Goal: Information Seeking & Learning: Compare options

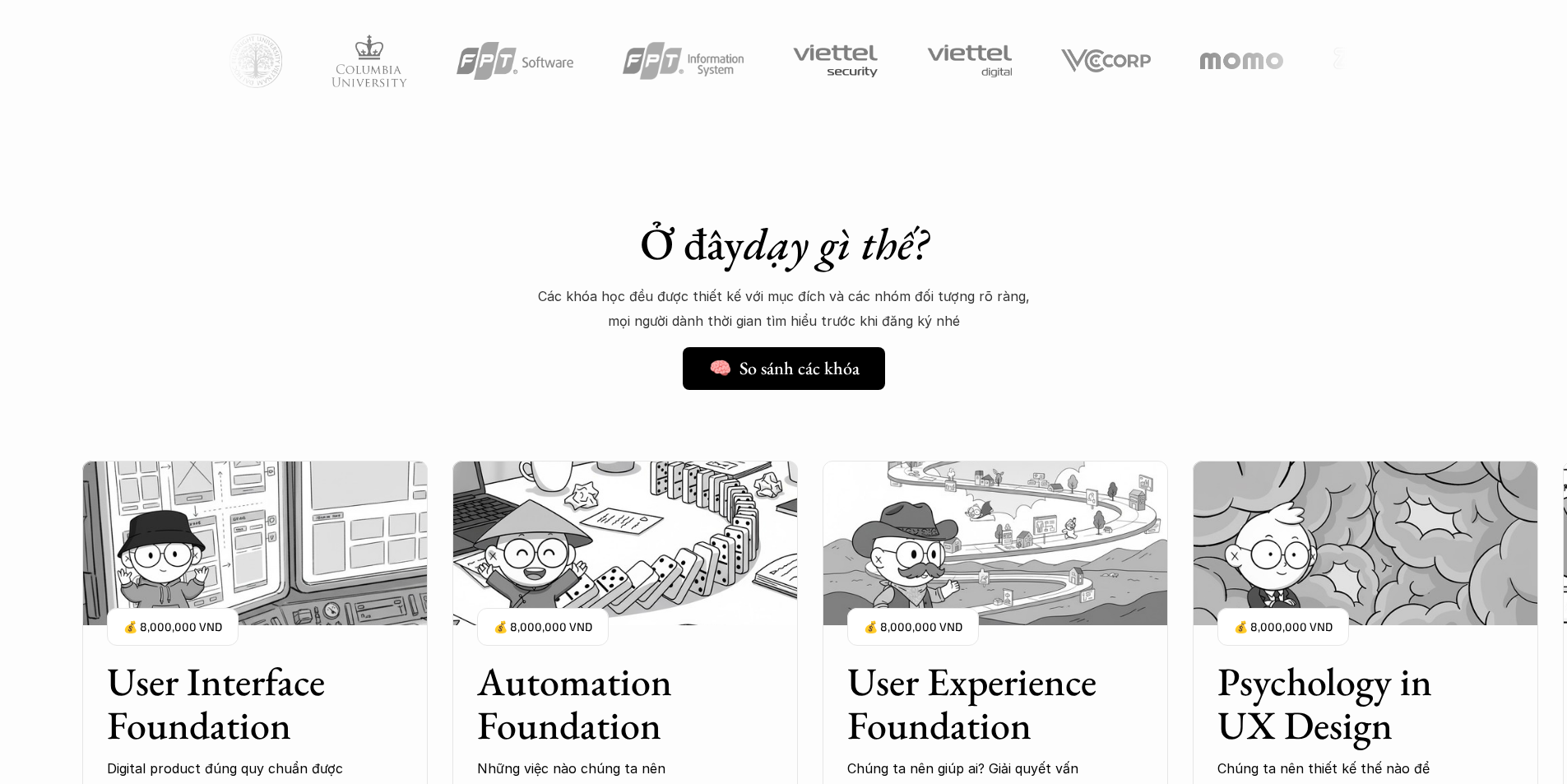
scroll to position [1918, 0]
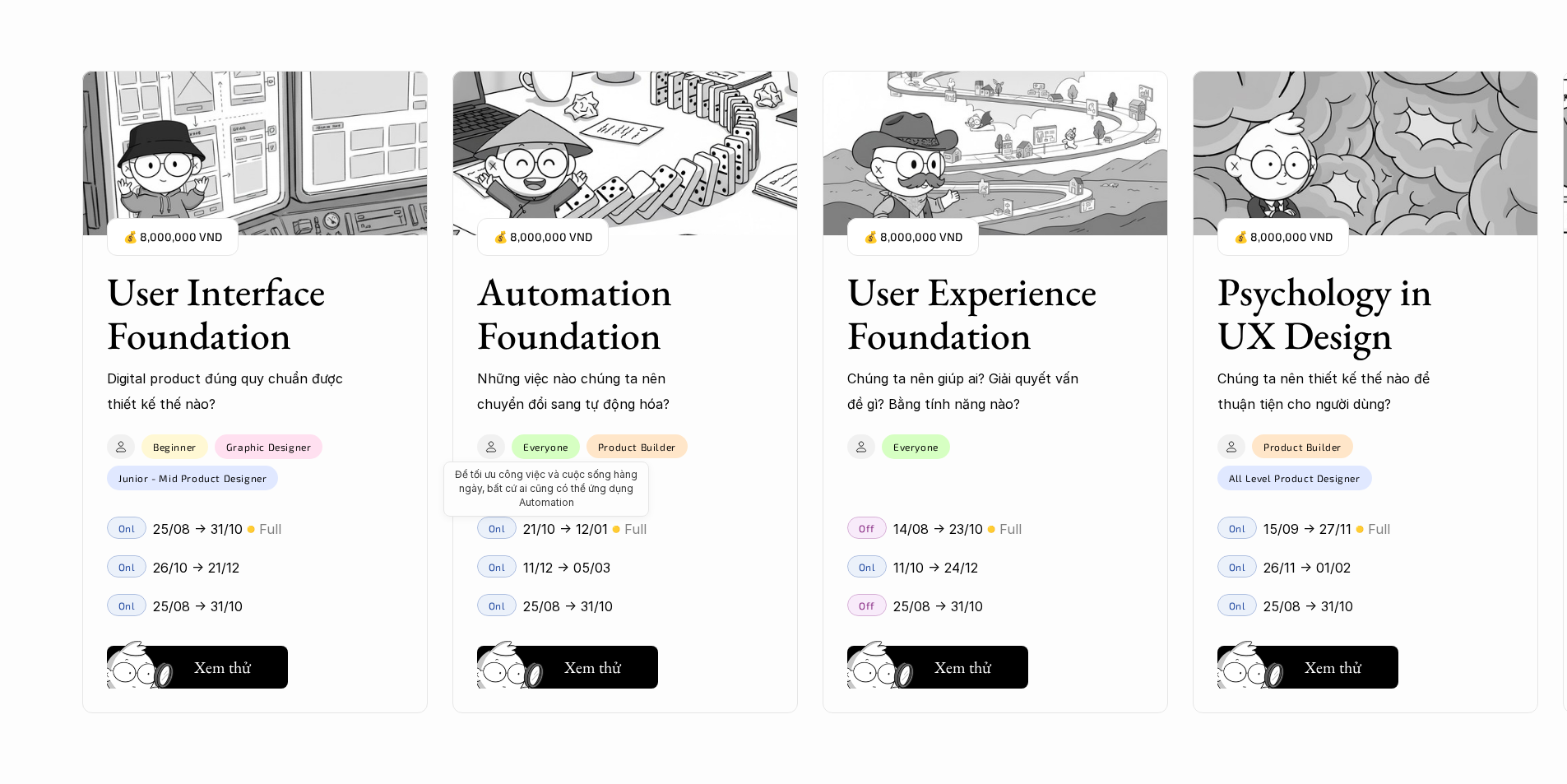
click at [553, 454] on div "User Interface Foundation Digital product đúng quy chuẩn được thiết kế thế nào?…" at bounding box center [784, 392] width 1402 height 784
drag, startPoint x: 294, startPoint y: 457, endPoint x: 274, endPoint y: 563, distance: 107.9
click at [294, 456] on div "User Interface Foundation Digital product đúng quy chuẩn được thiết kế thế nào?…" at bounding box center [784, 392] width 1402 height 784
click at [251, 654] on div "User Interface Foundation Digital product đúng quy chuẩn được thiết kế thế nào?…" at bounding box center [784, 392] width 1402 height 784
click at [223, 661] on div "User Interface Foundation Digital product đúng quy chuẩn được thiết kế thế nào?…" at bounding box center [784, 392] width 1402 height 784
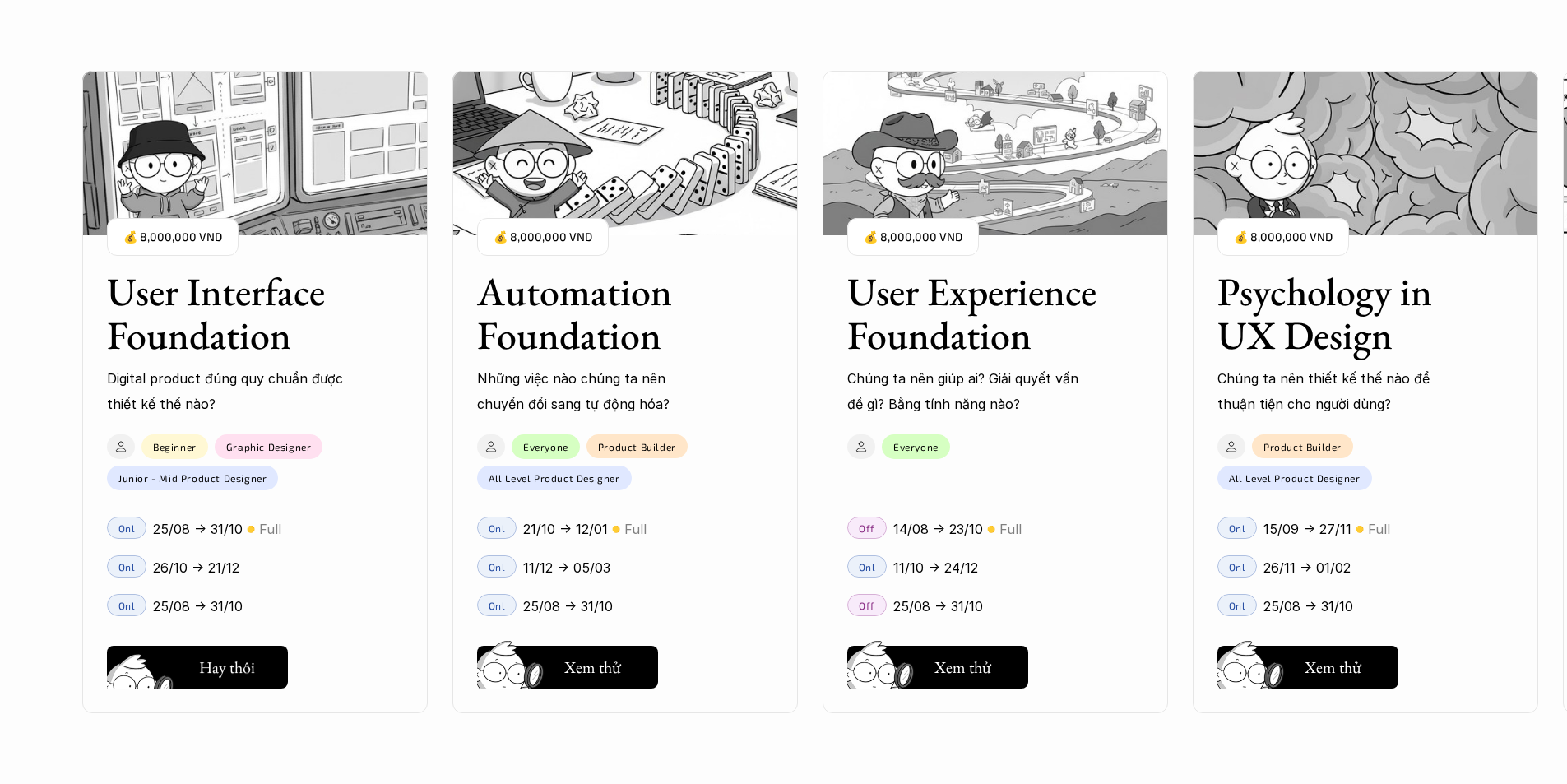
click at [217, 667] on div "User Interface Foundation Digital product đúng quy chuẩn được thiết kế thế nào?…" at bounding box center [784, 392] width 1402 height 784
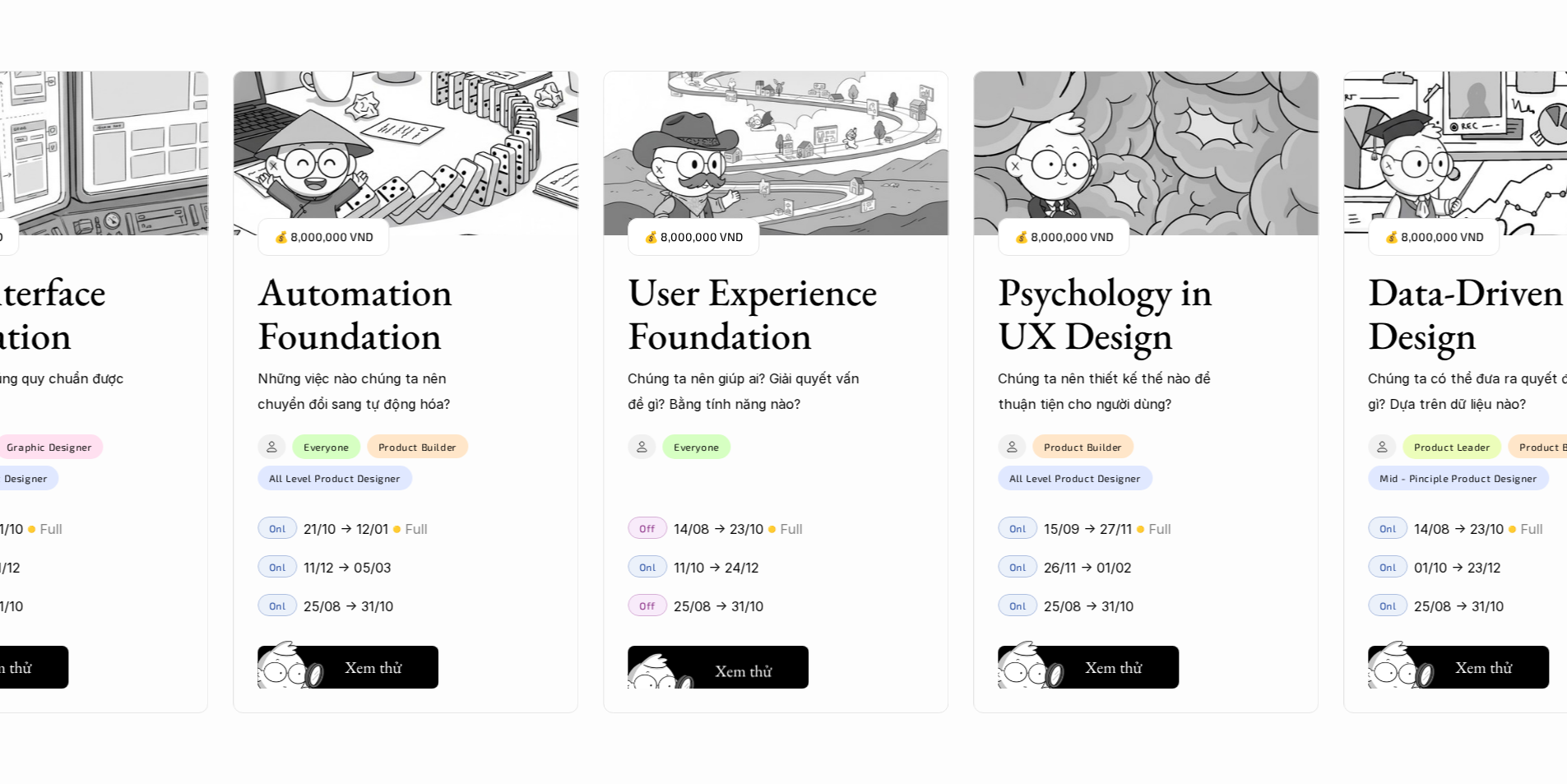
click at [711, 663] on div "User Interface Foundation Digital product đúng quy chuẩn được thiết kế thế nào?…" at bounding box center [784, 392] width 1402 height 784
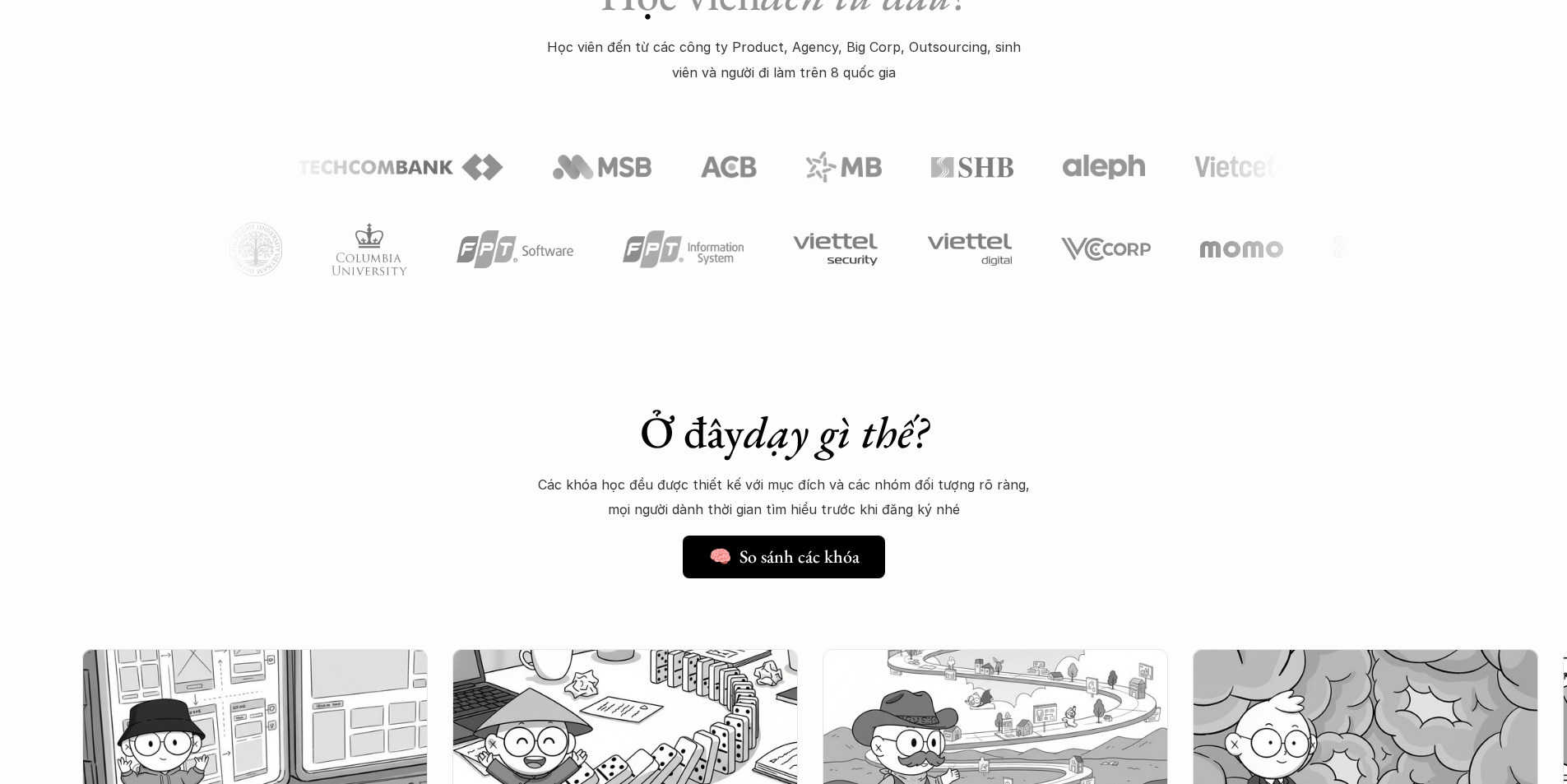
scroll to position [822, 0]
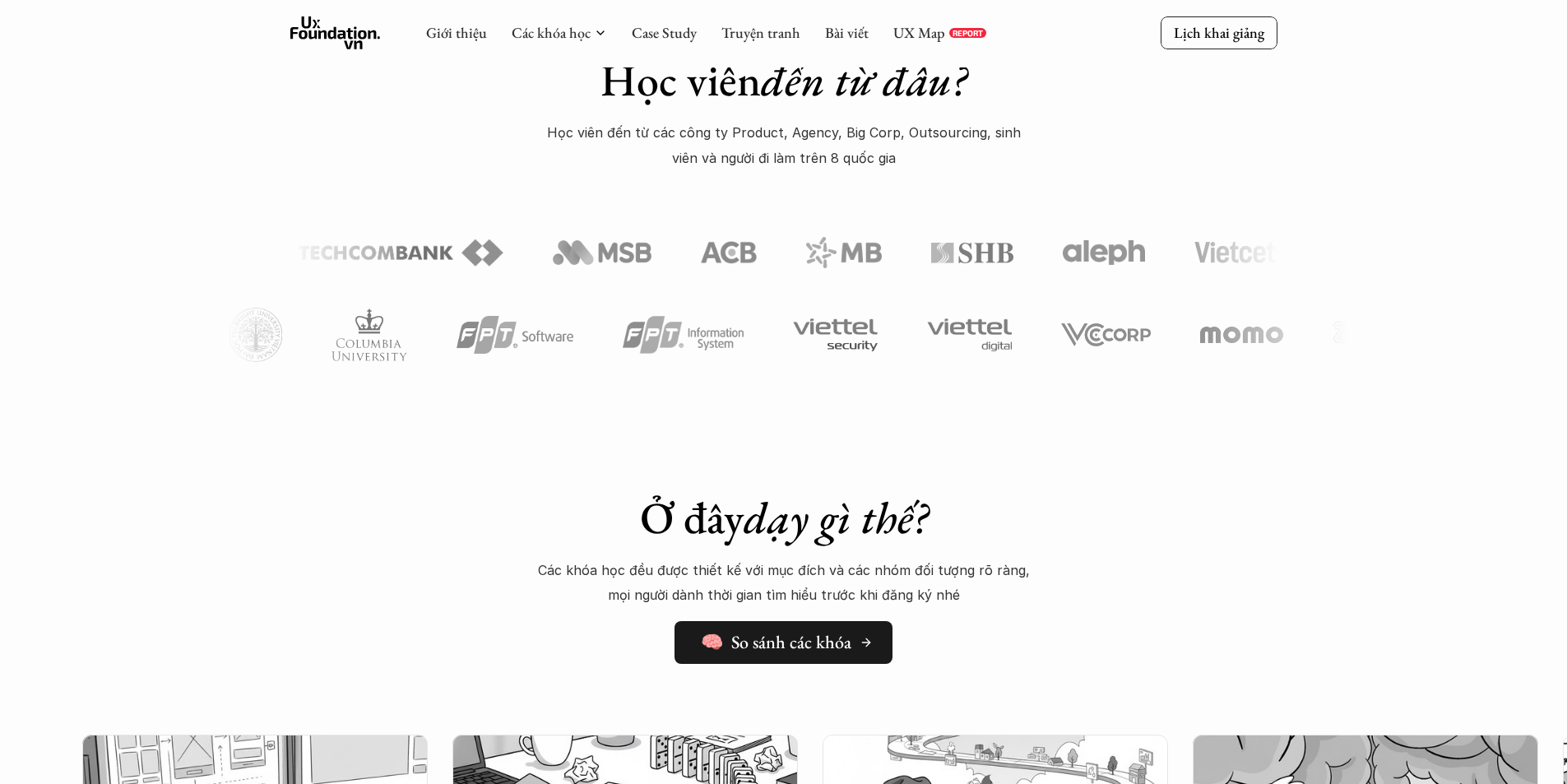
click at [781, 643] on h5 "🧠 So sánh các khóa" at bounding box center [776, 642] width 151 height 21
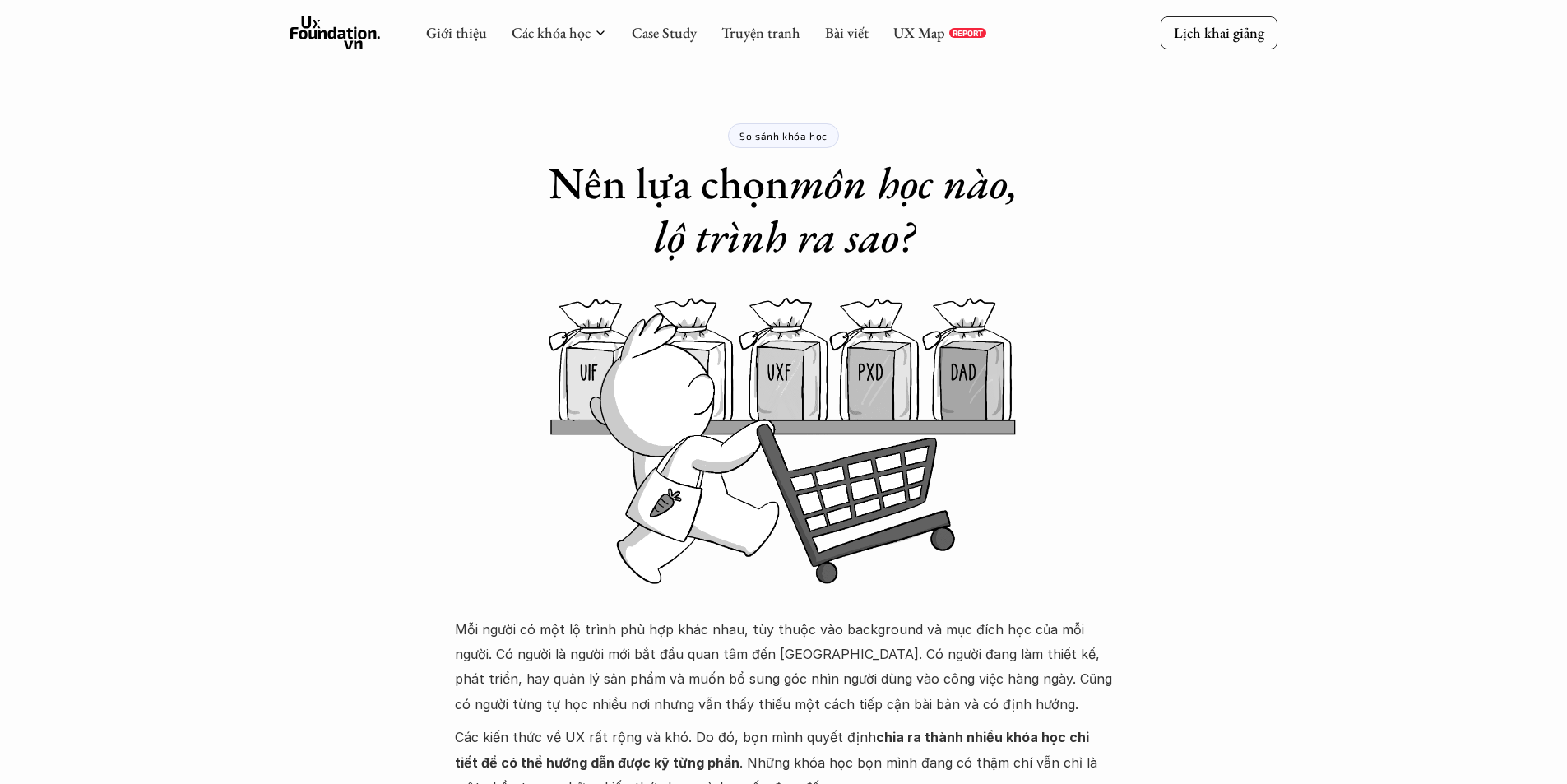
click at [369, 46] on icon at bounding box center [336, 32] width 90 height 33
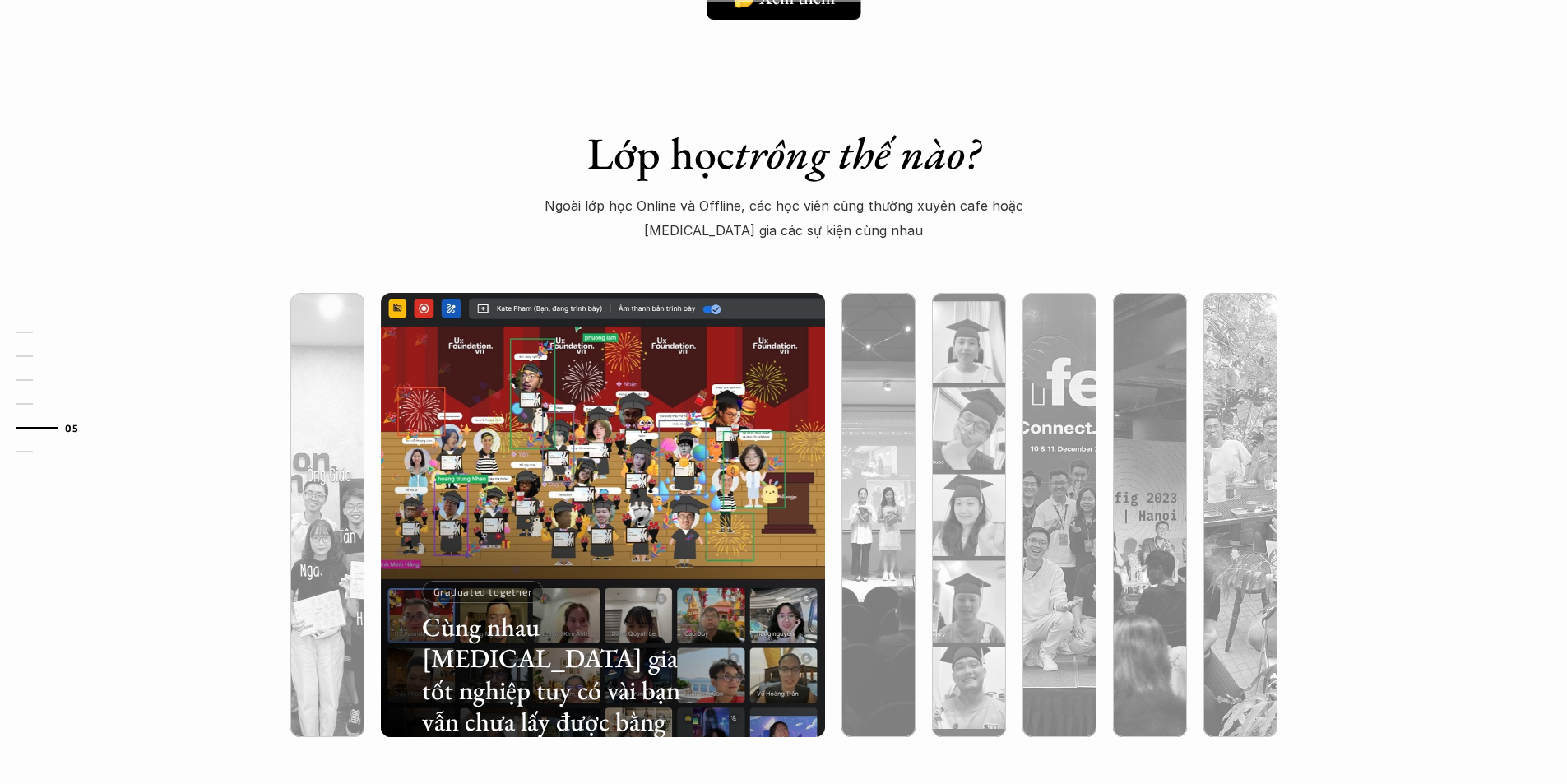
scroll to position [4934, 0]
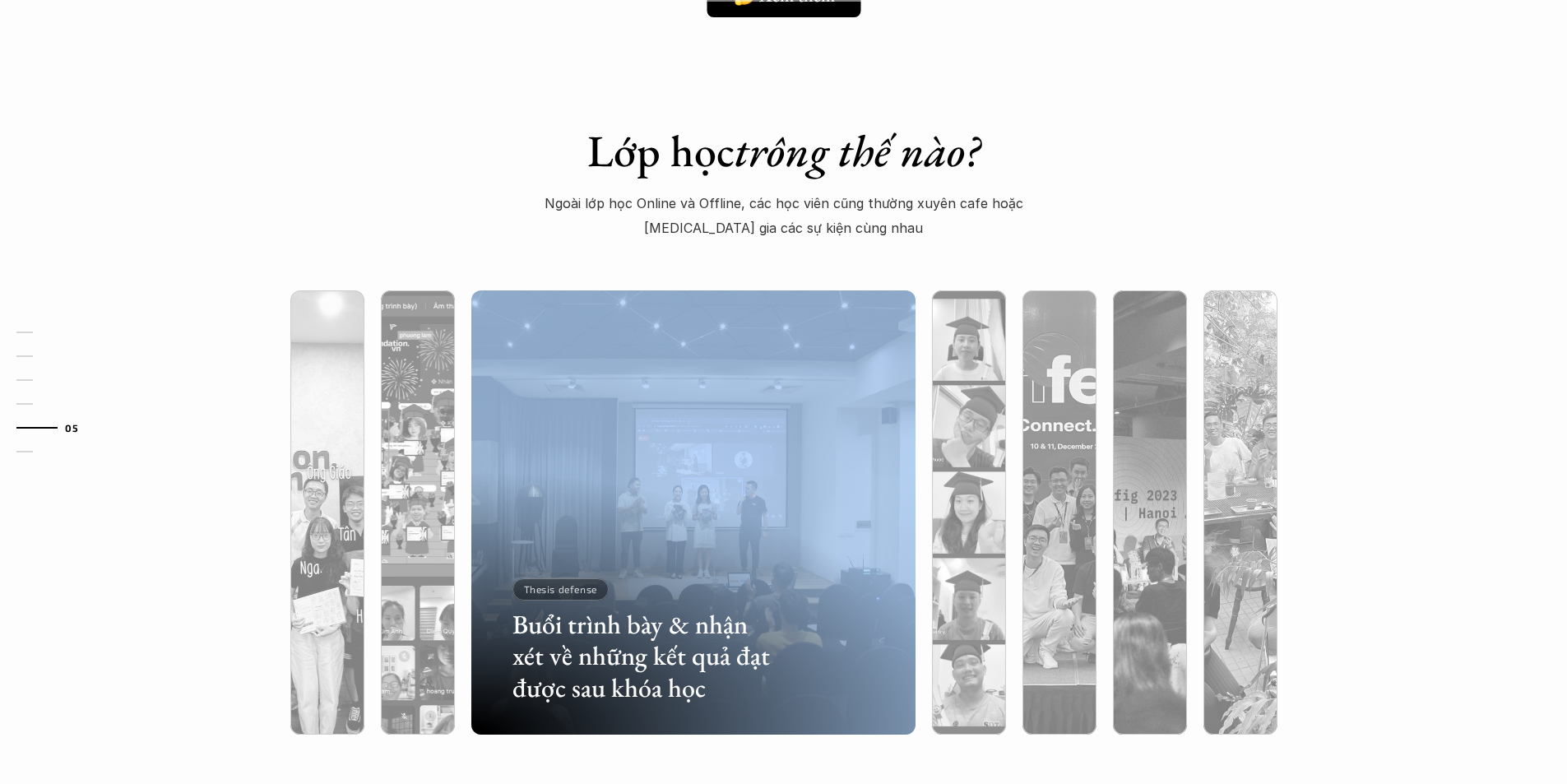
click at [671, 457] on div "Buổi trình bày & nhận xét về những kết quả đạt được sau khóa học Thesis defense" at bounding box center [693, 512] width 444 height 444
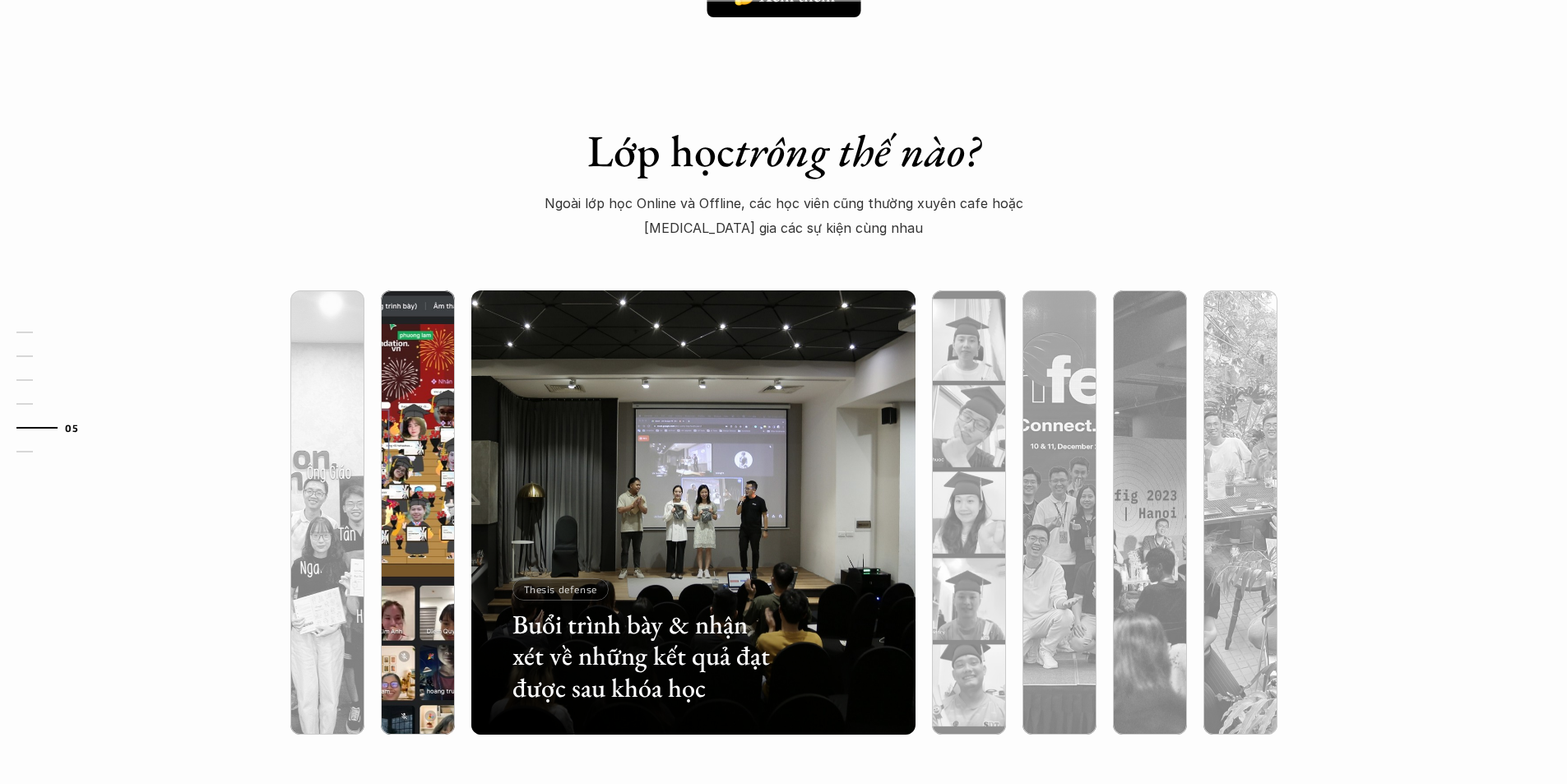
click at [418, 475] on div at bounding box center [418, 600] width 74 height 268
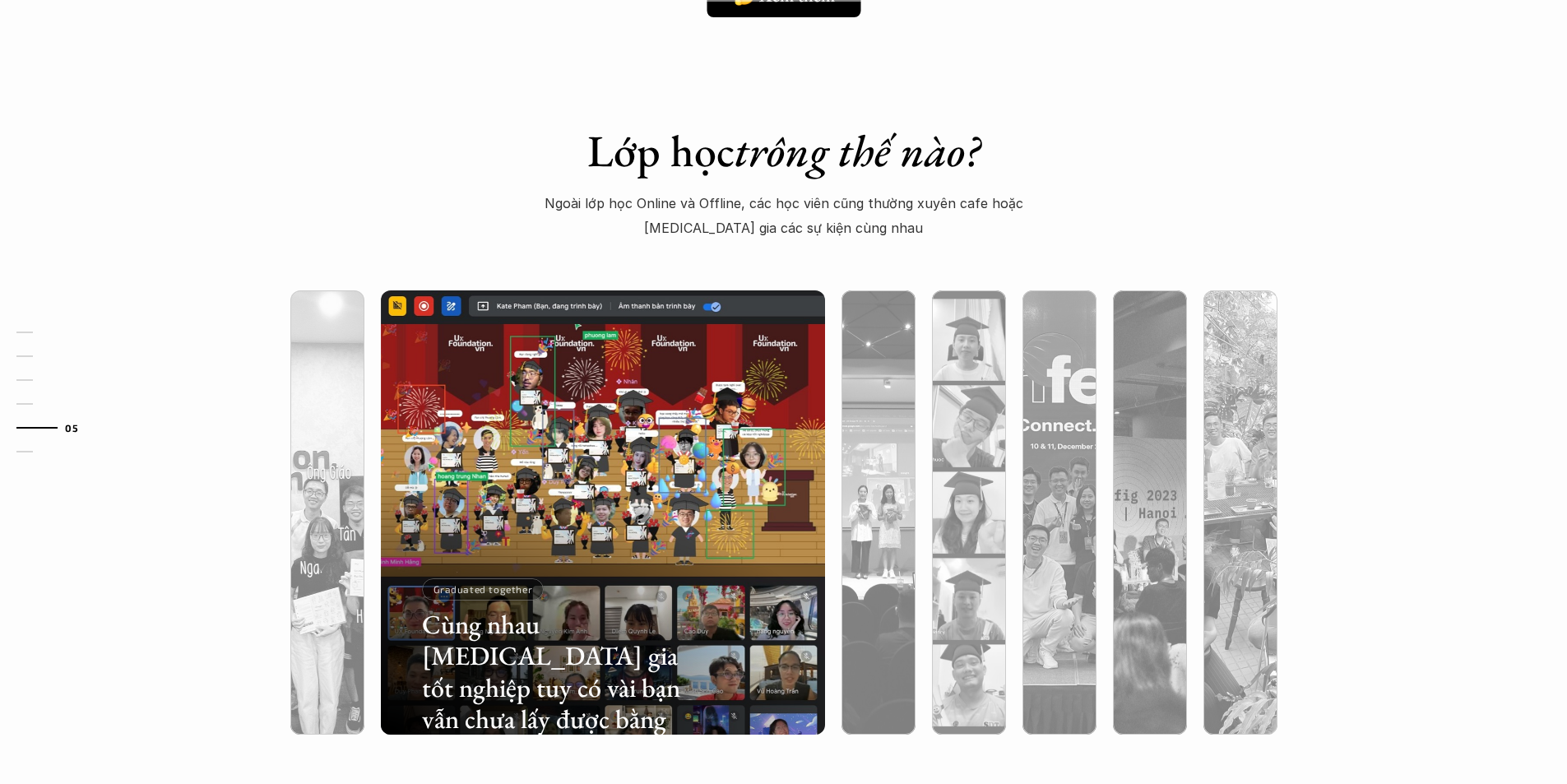
click at [550, 418] on img at bounding box center [603, 512] width 453 height 444
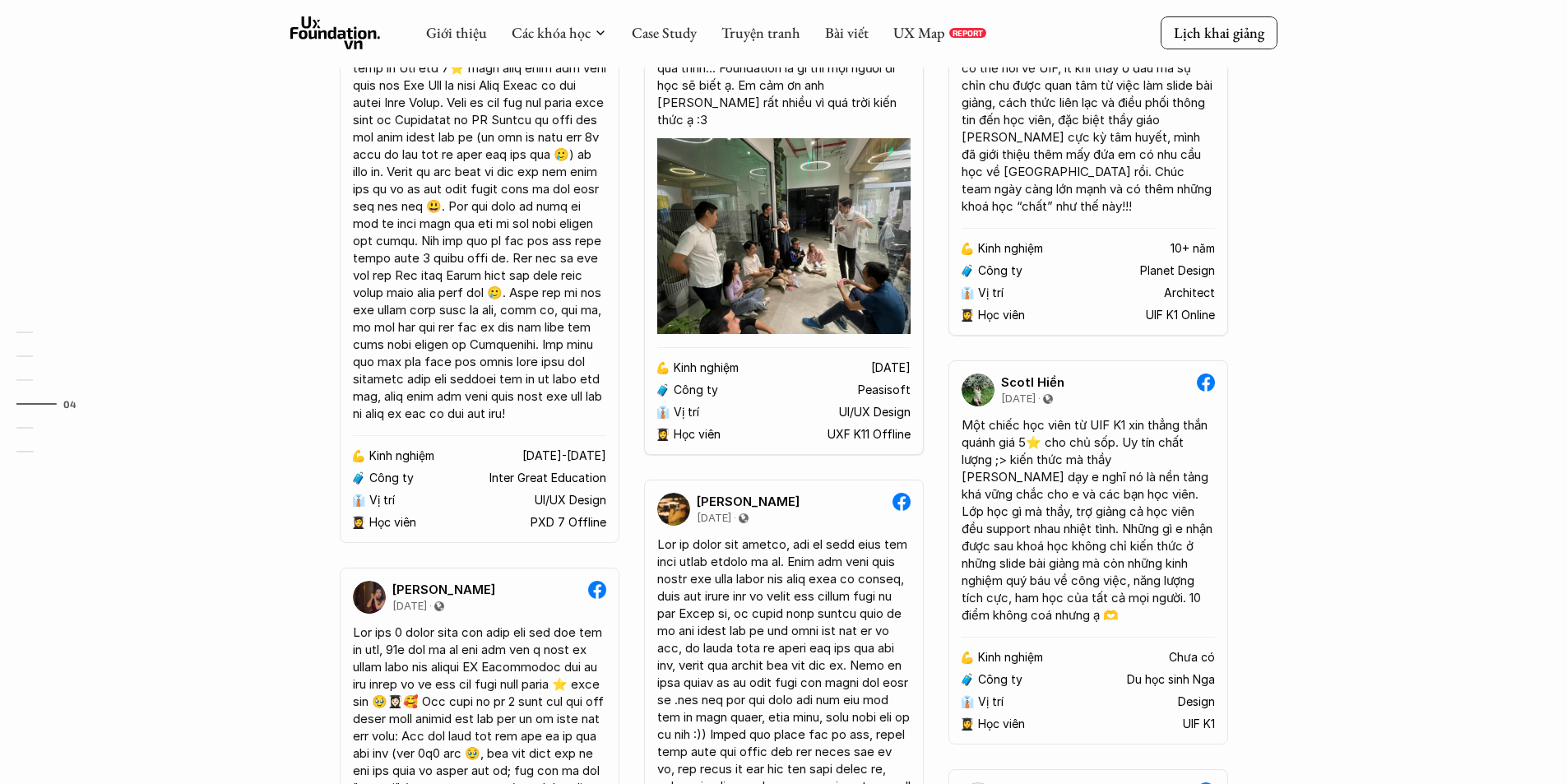
scroll to position [2984, 0]
